Goal: Task Accomplishment & Management: Complete application form

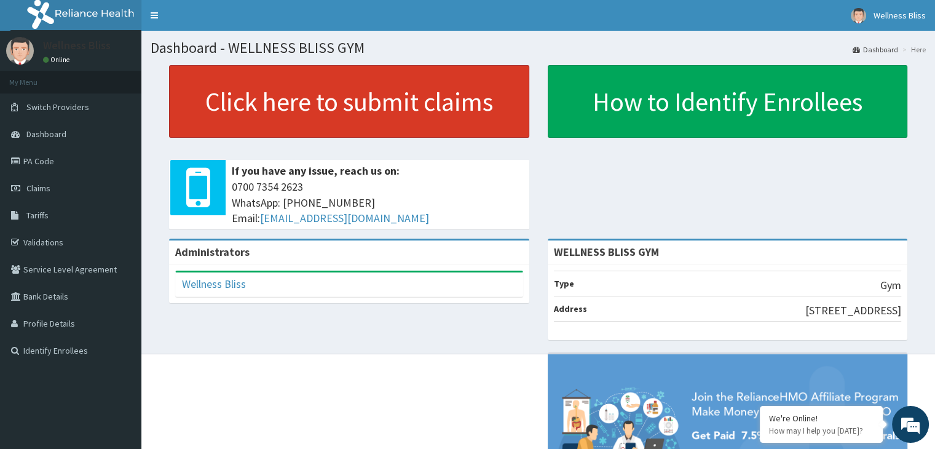
click at [371, 100] on link "Click here to submit claims" at bounding box center [349, 101] width 360 height 73
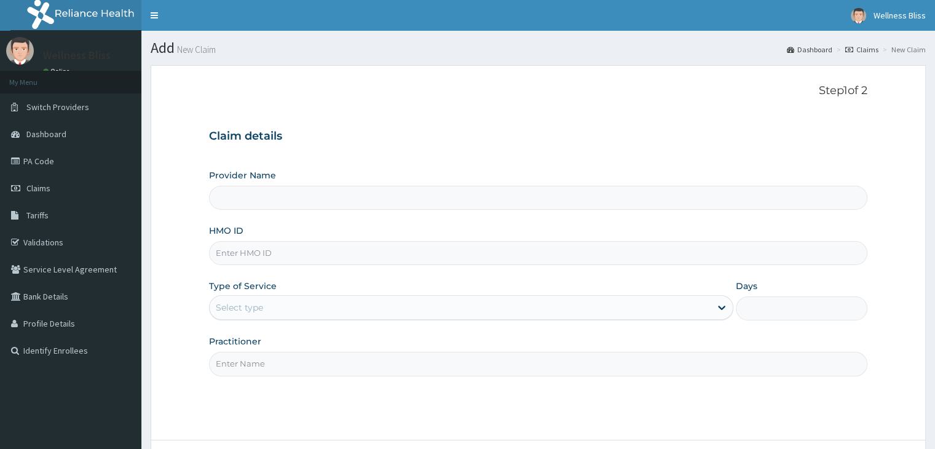
type input "WELLNESS BLISS GYM"
type input "1"
click at [258, 255] on input "HMO ID" at bounding box center [538, 253] width 658 height 24
